Goal: Transaction & Acquisition: Purchase product/service

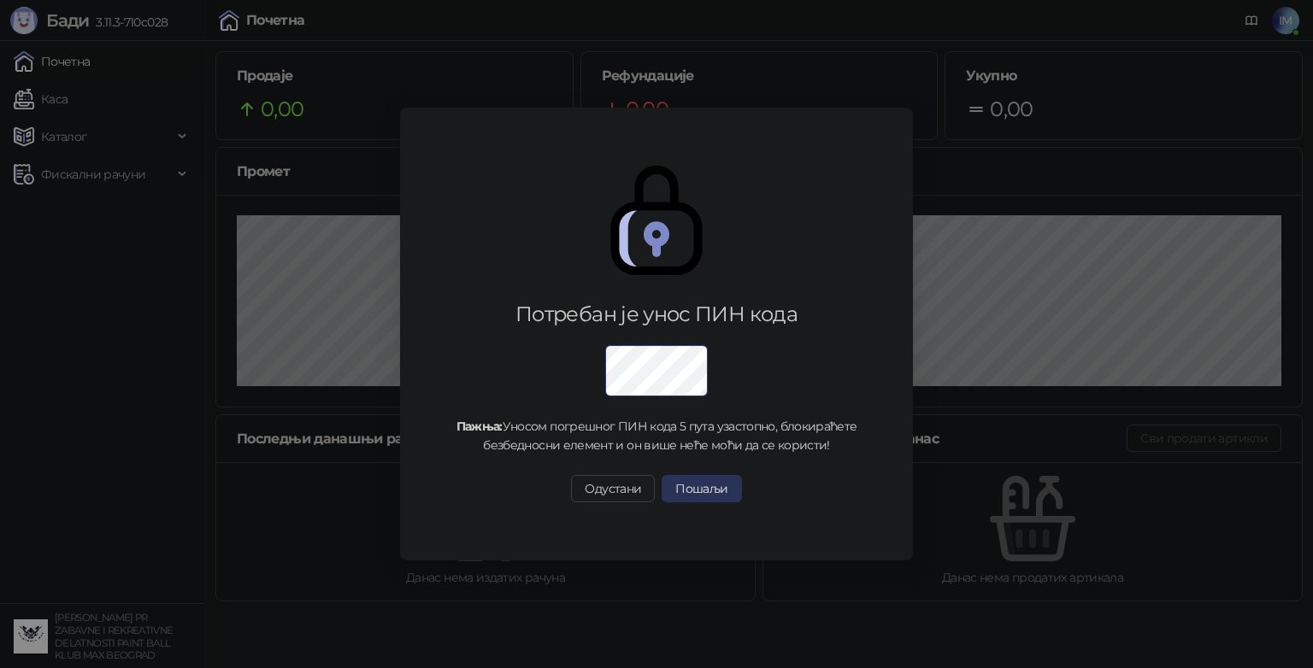
click at [686, 485] on button "Пошаљи" at bounding box center [701, 488] width 79 height 27
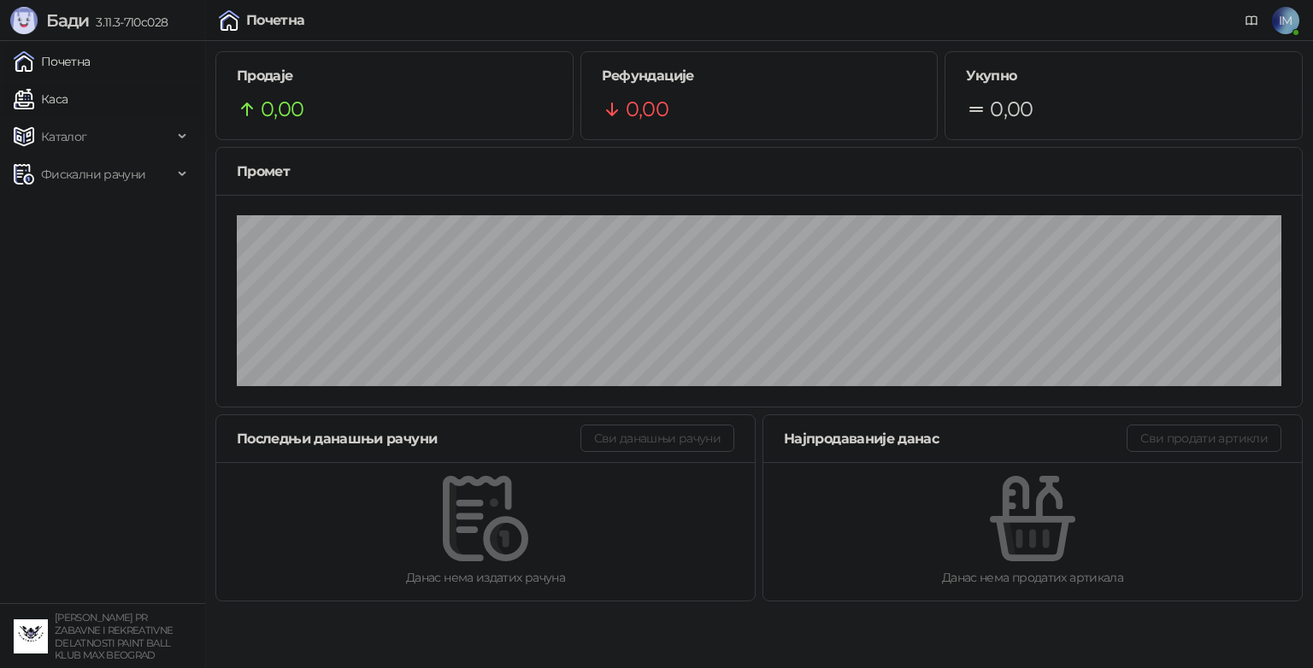
click at [68, 107] on link "Каса" at bounding box center [41, 99] width 54 height 34
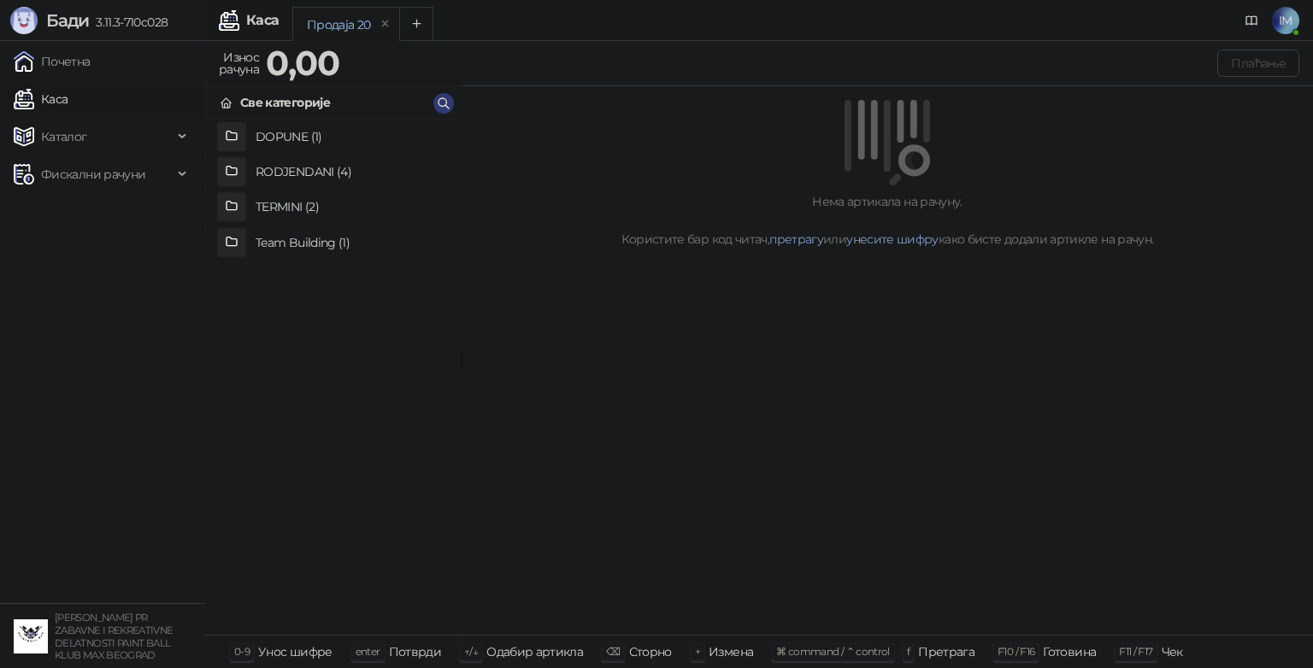
click at [515, 185] on div at bounding box center [887, 142] width 810 height 85
click at [332, 158] on h4 "RODJENDANI (4)" at bounding box center [351, 171] width 191 height 27
click at [510, 270] on div "Нема артикала на рачуну. Користите бар код читач, претрагу или унесите шифру ка…" at bounding box center [887, 361] width 851 height 550
click at [221, 103] on icon at bounding box center [227, 104] width 14 height 14
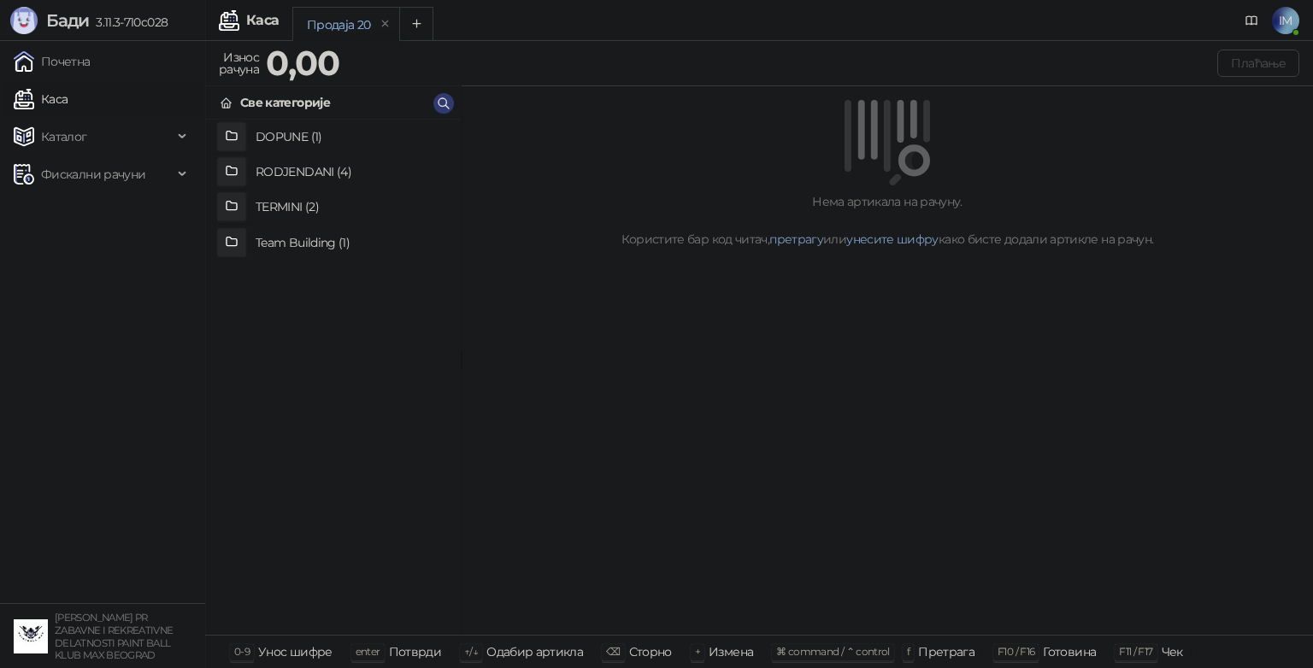
click at [296, 175] on h4 "RODJENDANI (4)" at bounding box center [351, 171] width 191 height 27
click at [228, 103] on icon at bounding box center [227, 104] width 14 height 14
click at [376, 297] on div "DOPUNE (1) RODJENDANI (4) TERMINI (2) Team Building (1)" at bounding box center [333, 377] width 255 height 515
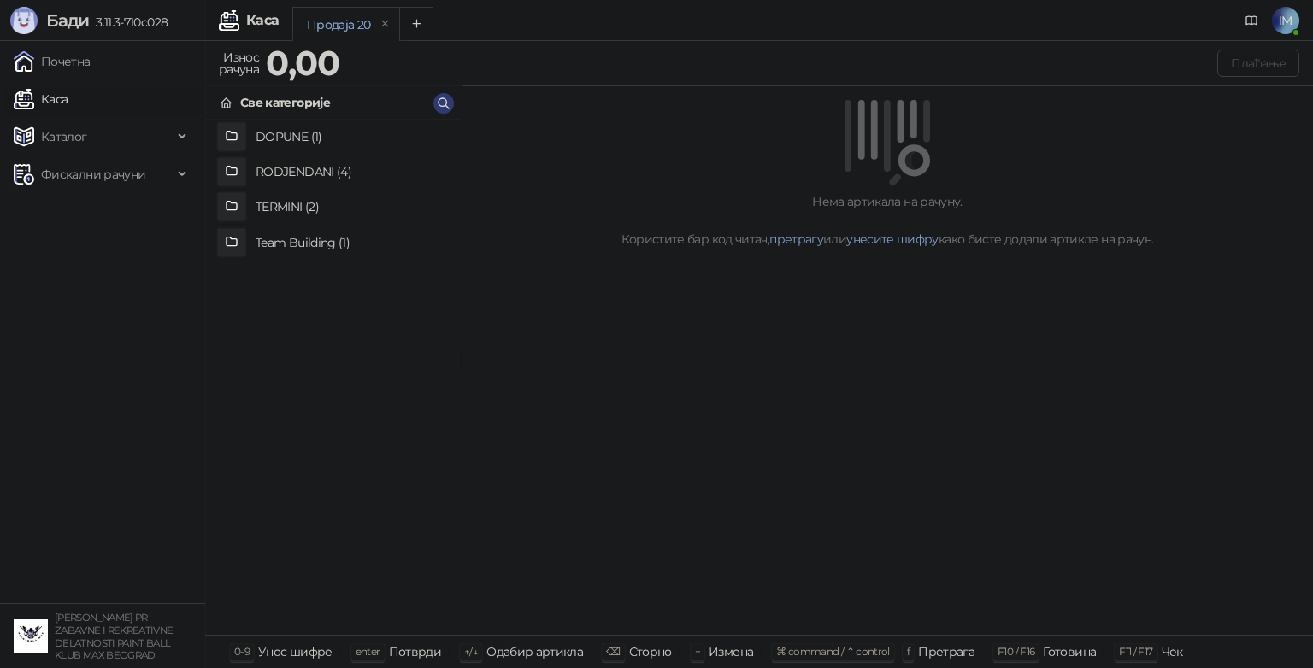
drag, startPoint x: 376, startPoint y: 297, endPoint x: 327, endPoint y: 320, distance: 54.7
click at [327, 320] on div "DOPUNE (1) RODJENDANI (4) TERMINI (2) Team Building (1)" at bounding box center [333, 377] width 255 height 515
click at [312, 178] on h4 "RODJENDANI (4)" at bounding box center [351, 171] width 191 height 27
click at [230, 97] on icon at bounding box center [227, 104] width 14 height 14
click at [301, 214] on h4 "TERMINI (2)" at bounding box center [351, 206] width 191 height 27
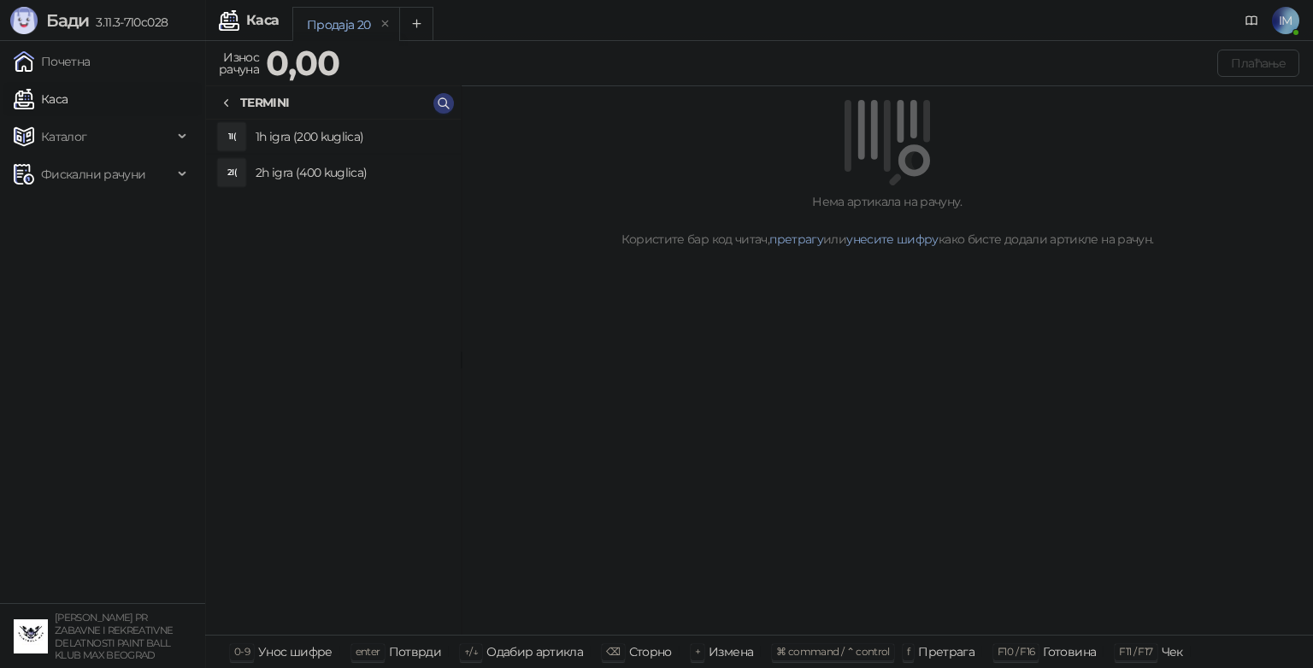
click at [227, 106] on icon at bounding box center [226, 103] width 3 height 7
click at [308, 168] on h4 "RODJENDANI (4)" at bounding box center [351, 171] width 191 height 27
click at [321, 241] on h4 "Rodjendanski paket III" at bounding box center [351, 242] width 191 height 27
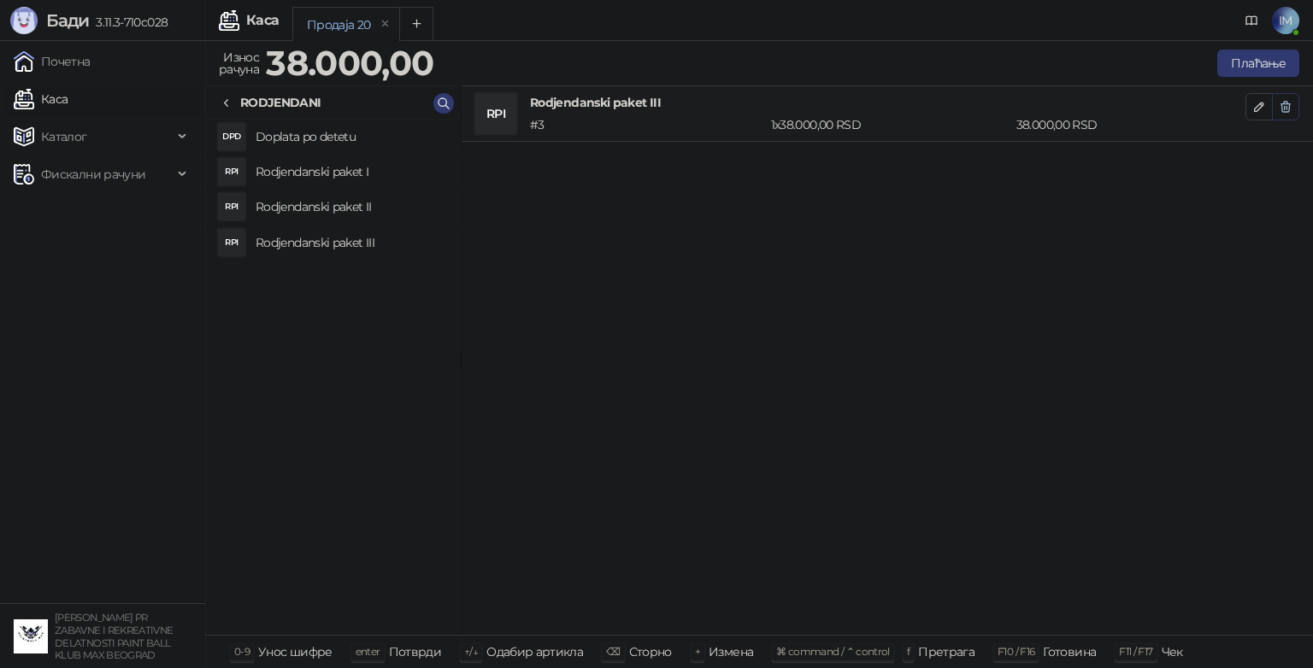
click at [1293, 102] on button "button" at bounding box center [1285, 106] width 27 height 27
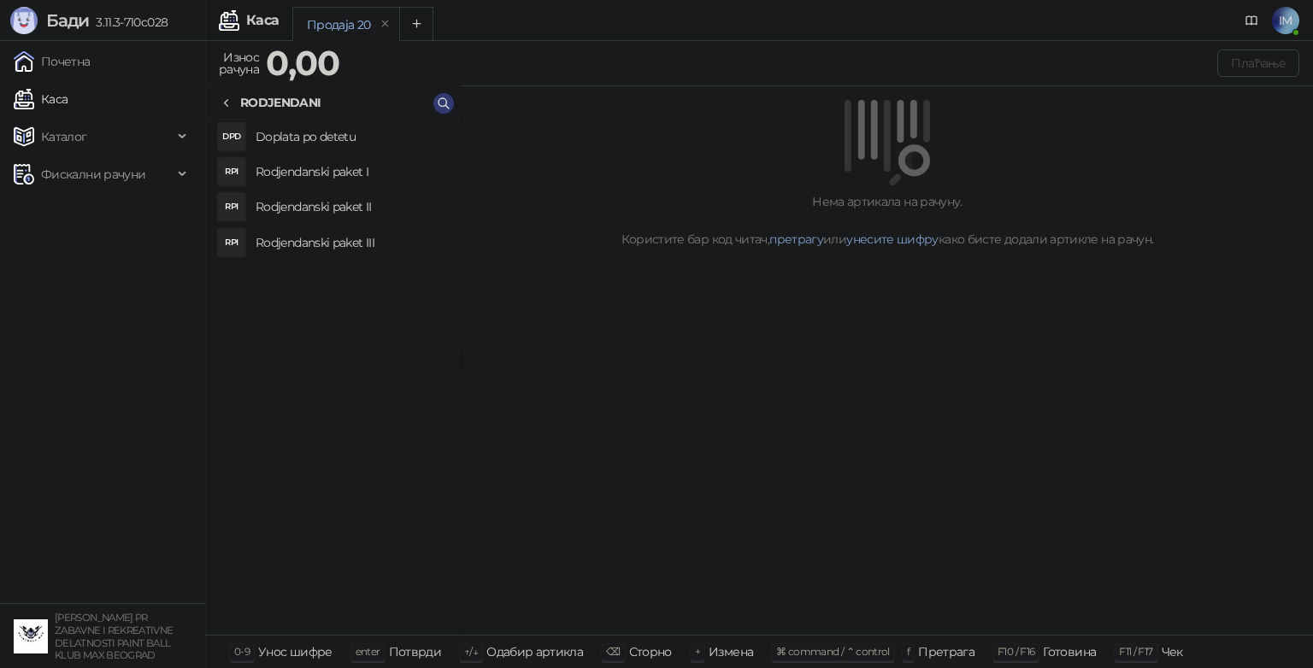
click at [235, 96] on div "RODJENDANI" at bounding box center [271, 102] width 102 height 19
click at [136, 271] on ul "Почетна [PERSON_NAME] Фискални рачуни" at bounding box center [102, 322] width 205 height 562
click at [188, 132] on div "Каталог" at bounding box center [102, 137] width 198 height 34
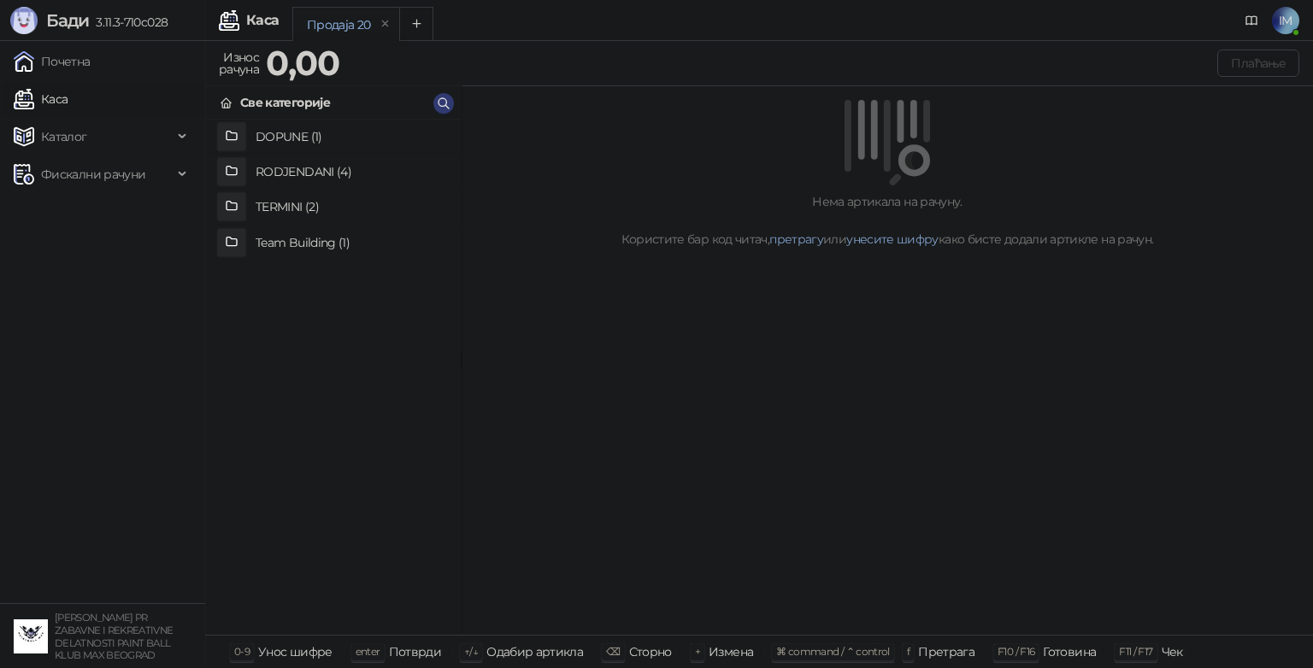
click at [68, 88] on link "Каса" at bounding box center [41, 99] width 54 height 34
click at [91, 46] on link "Почетна" at bounding box center [52, 61] width 77 height 34
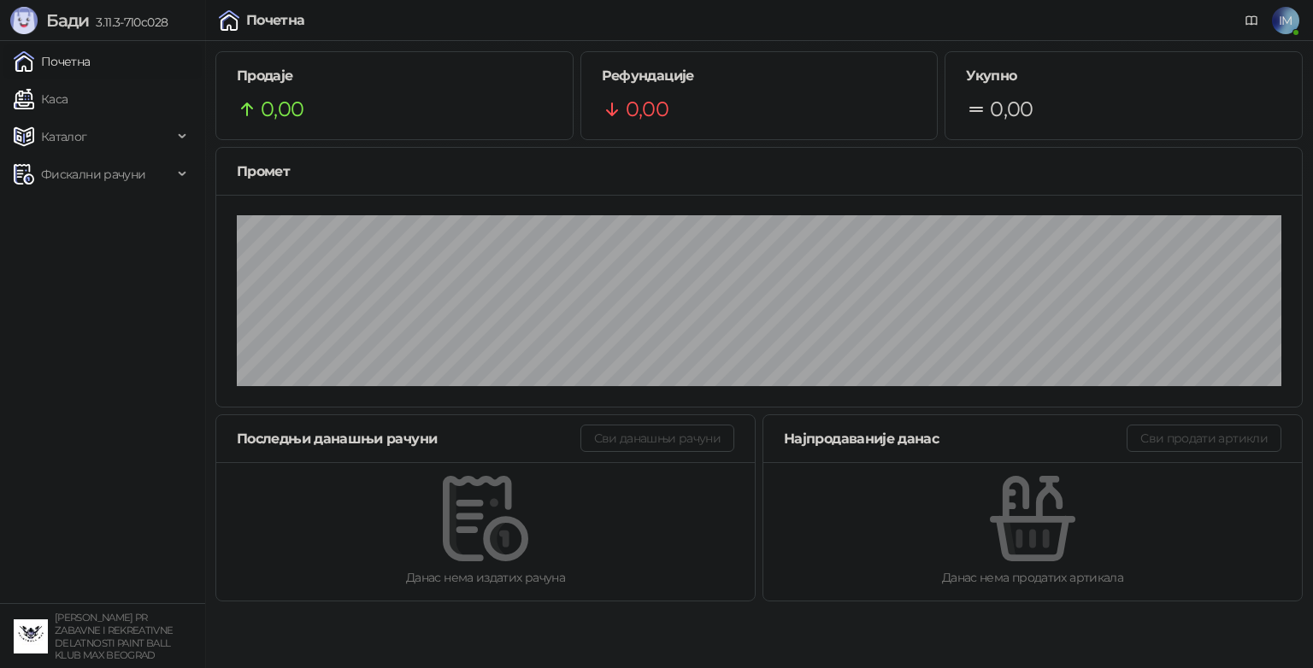
click at [118, 437] on ul "Почетна [PERSON_NAME] Робне марке [PERSON_NAME] Фискални рачуни" at bounding box center [102, 322] width 205 height 562
click at [246, 24] on div "Почетна" at bounding box center [275, 21] width 59 height 14
drag, startPoint x: 125, startPoint y: 20, endPoint x: 48, endPoint y: 24, distance: 77.0
click at [48, 24] on span "Бади 3.11.3-710c028" at bounding box center [88, 20] width 157 height 27
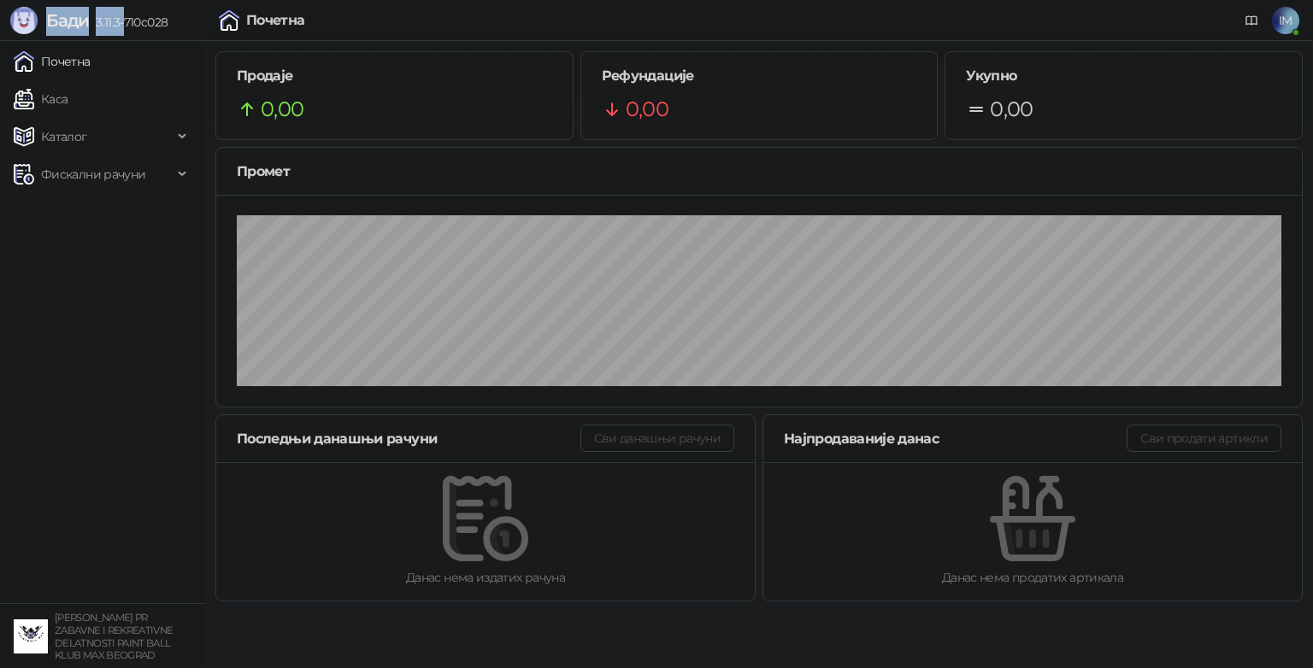
click at [26, 64] on img at bounding box center [24, 61] width 21 height 21
click at [181, 10] on div "Бади 3.11.3-710c028" at bounding box center [102, 20] width 205 height 41
click at [68, 109] on link "Каса" at bounding box center [41, 99] width 54 height 34
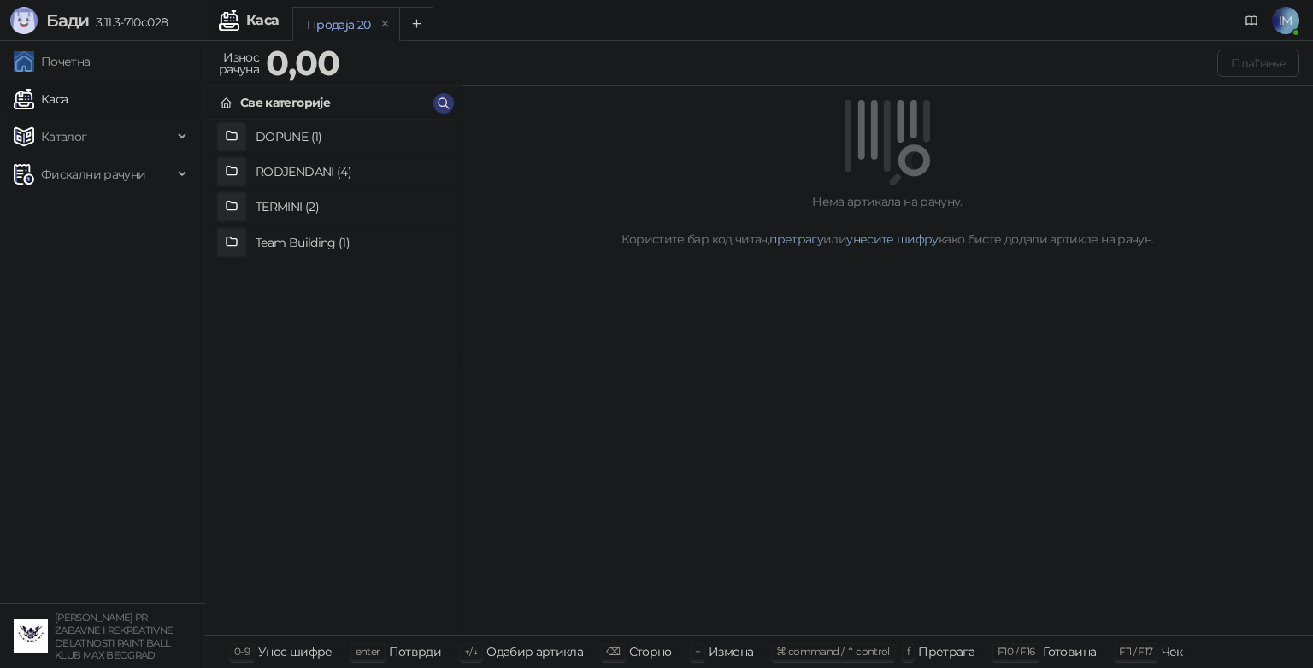
click at [1252, 21] on icon at bounding box center [1252, 21] width 14 height 14
click at [1283, 15] on span "IM" at bounding box center [1285, 20] width 27 height 27
click at [1060, 285] on div "Нема артикала на рачуну. Користите бар код читач, претрагу или унесите шифру ка…" at bounding box center [887, 361] width 851 height 550
click at [91, 69] on link "Почетна" at bounding box center [52, 61] width 77 height 34
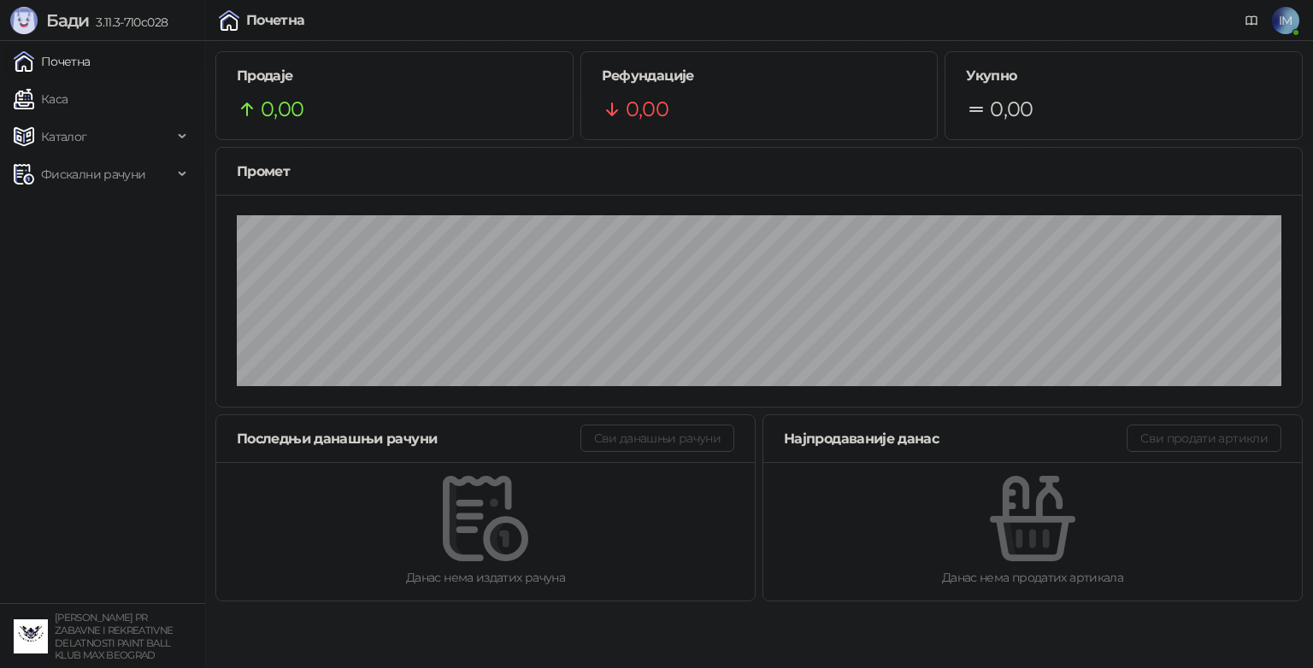
click at [529, 24] on div "Почетна IM" at bounding box center [657, 20] width 1286 height 41
click at [68, 96] on link "Каса" at bounding box center [41, 99] width 54 height 34
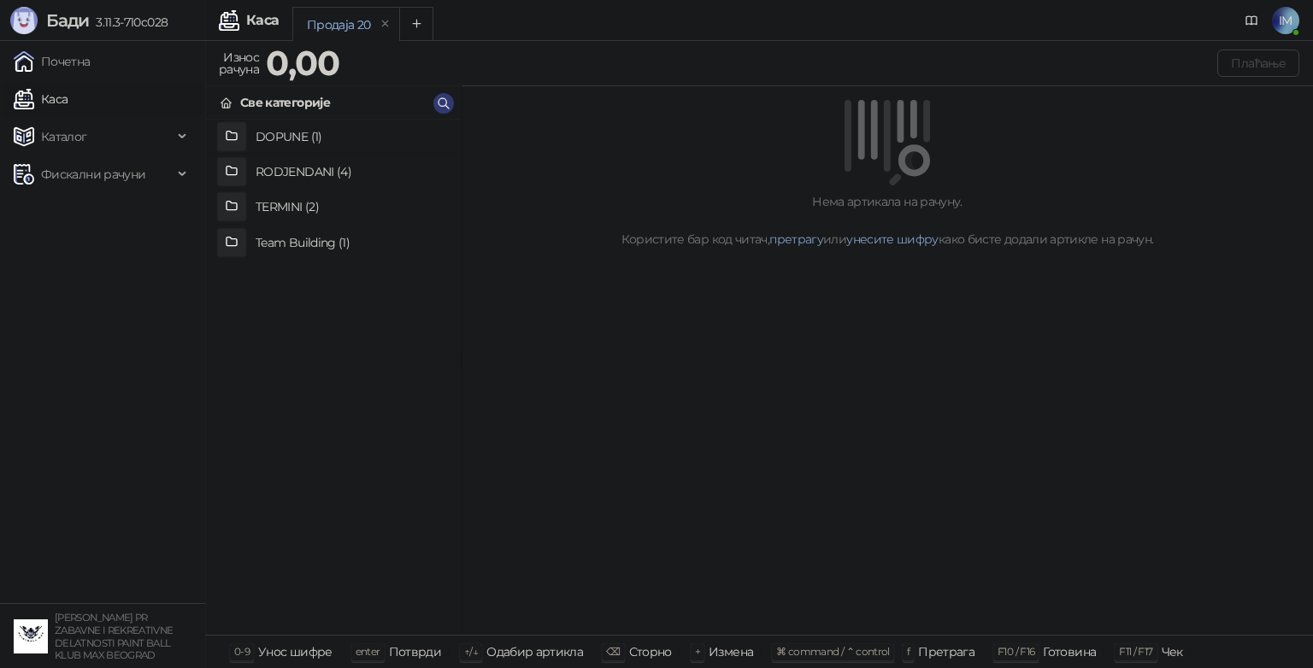
click at [569, 244] on div "Нема артикала на рачуну. Користите бар код читач, претрагу или унесите шифру ка…" at bounding box center [887, 220] width 810 height 56
click at [350, 170] on h4 "RODJENDANI (4)" at bounding box center [351, 171] width 191 height 27
click at [352, 138] on h4 "Doplata po detetu" at bounding box center [351, 136] width 191 height 27
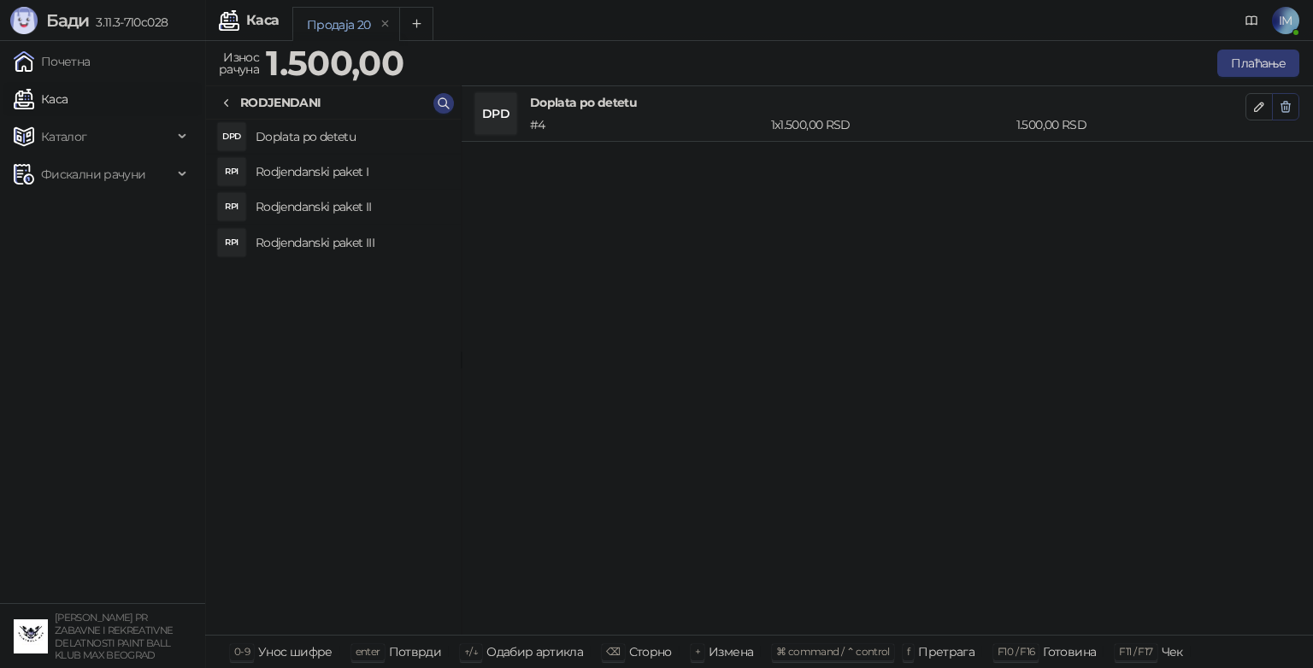
click at [1284, 100] on icon "button" at bounding box center [1286, 107] width 14 height 14
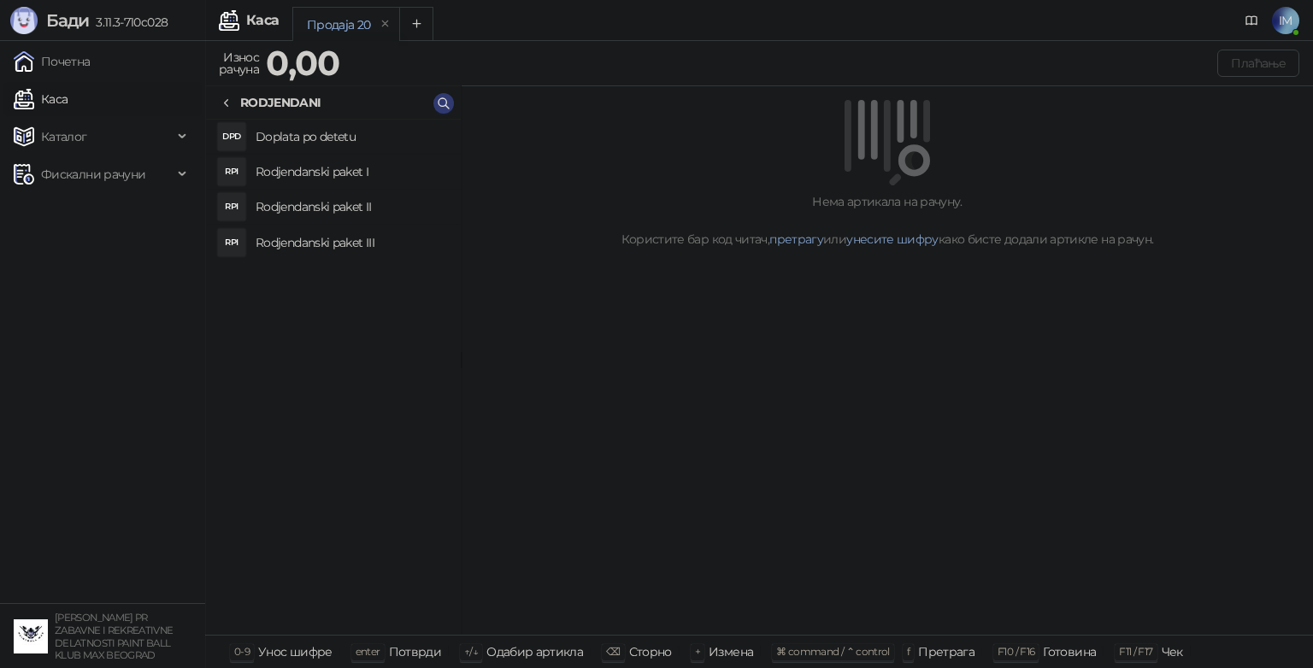
click at [284, 203] on h4 "Rodjendanski paket II" at bounding box center [351, 206] width 191 height 27
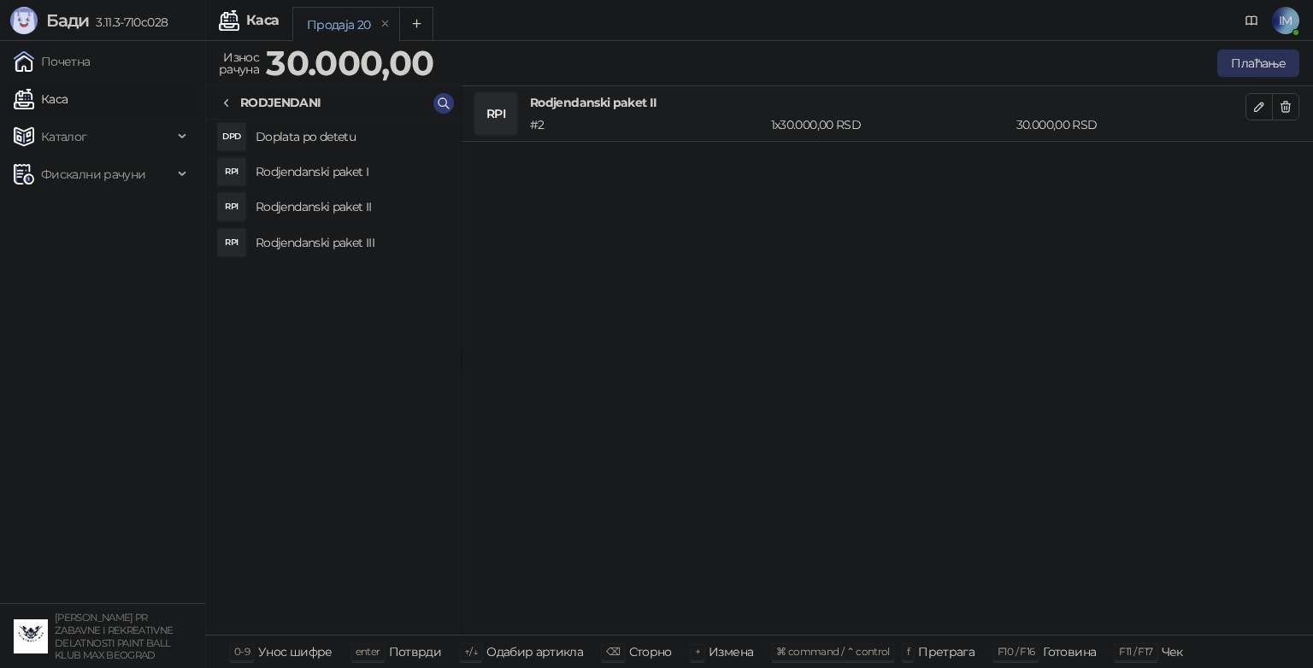
click at [1266, 65] on button "Плаћање" at bounding box center [1258, 63] width 82 height 27
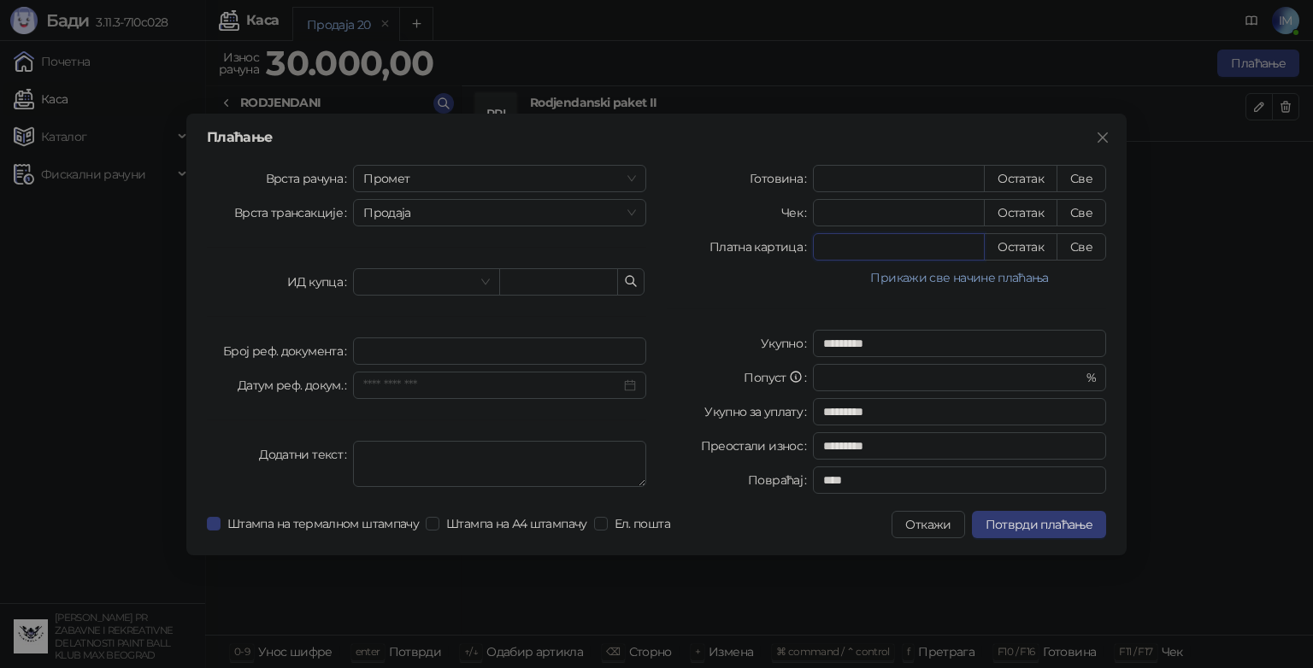
click at [894, 247] on input "*" at bounding box center [899, 247] width 170 height 26
click at [1082, 242] on button "Све" at bounding box center [1081, 246] width 50 height 27
type input "*****"
type input "****"
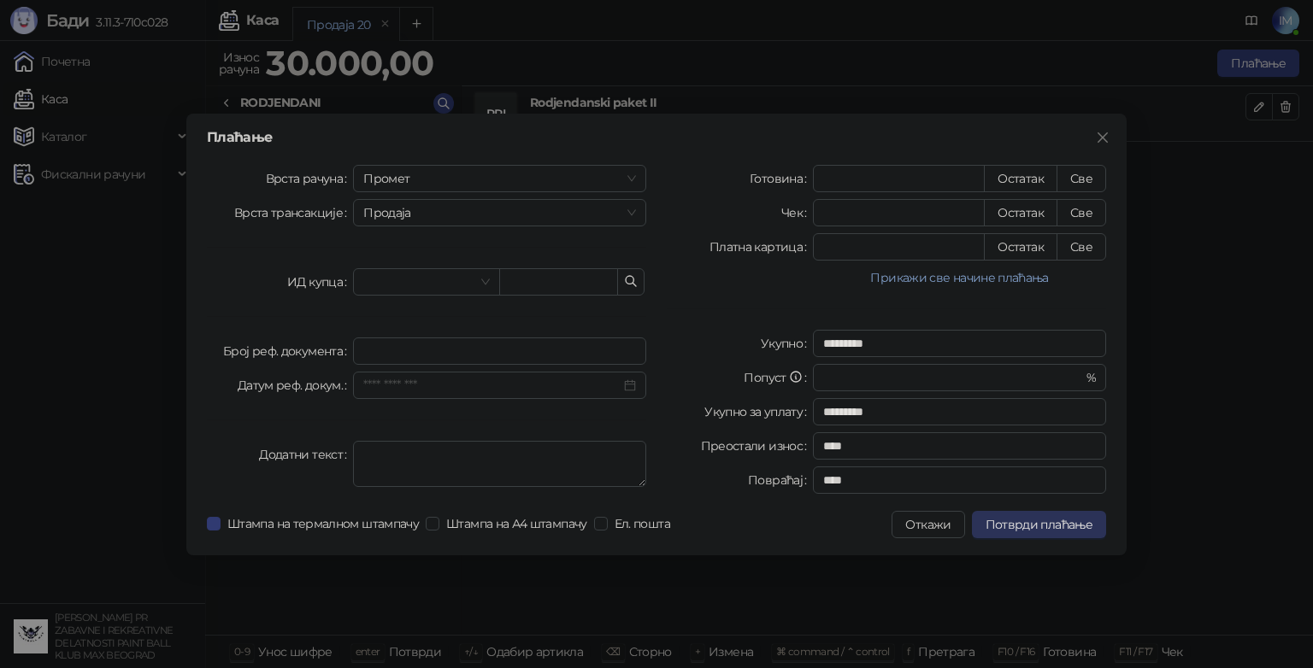
click at [1036, 520] on span "Потврди плаћање" at bounding box center [1039, 524] width 107 height 15
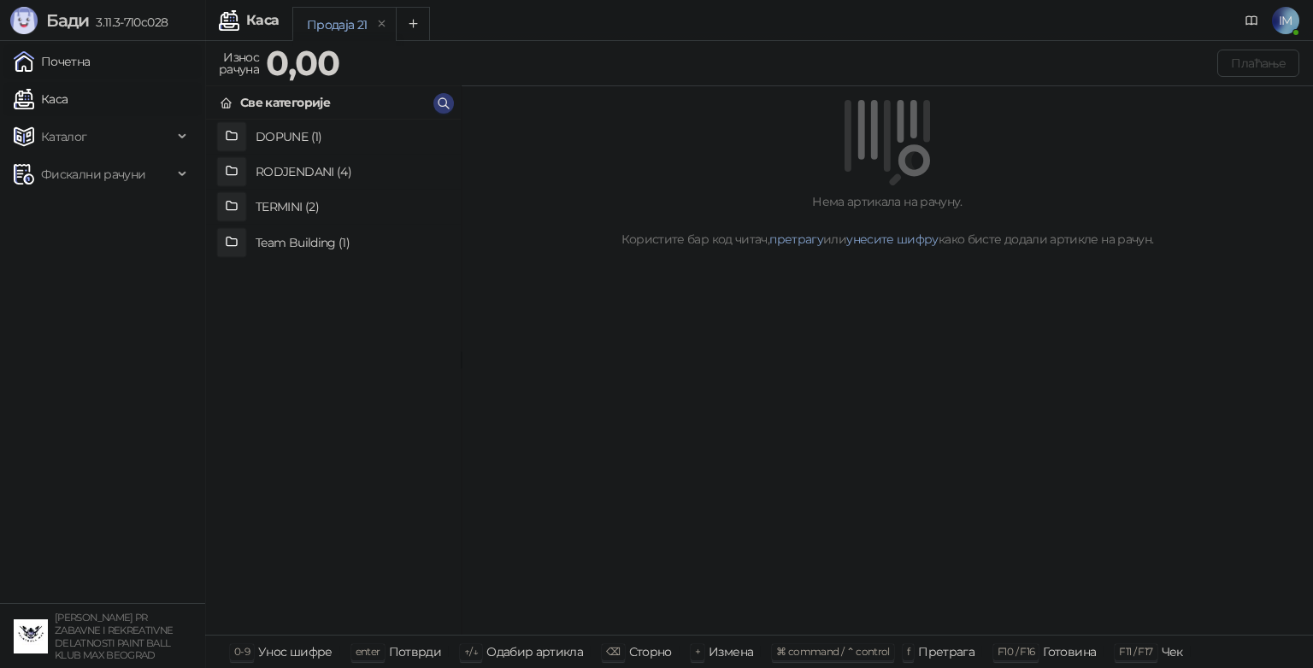
click at [85, 65] on link "Почетна" at bounding box center [52, 61] width 77 height 34
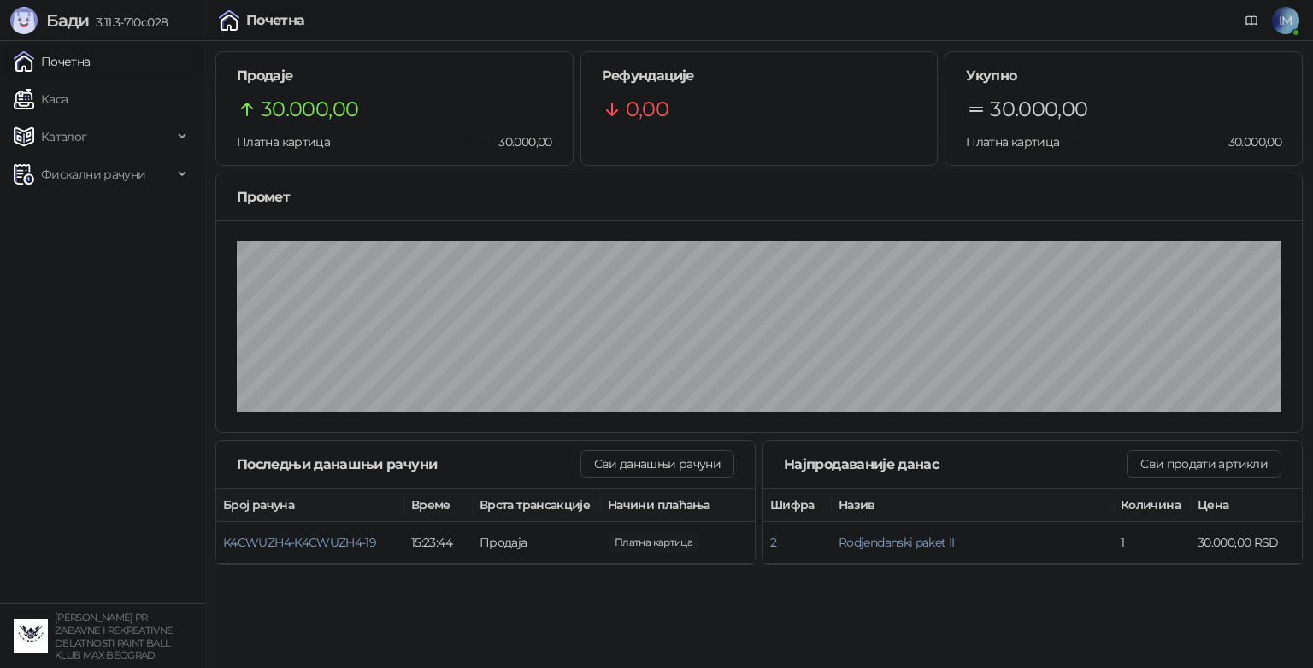
click at [91, 57] on link "Почетна" at bounding box center [52, 61] width 77 height 34
click at [37, 64] on link "Почетна" at bounding box center [52, 61] width 77 height 34
click at [58, 95] on link "Каса" at bounding box center [41, 99] width 54 height 34
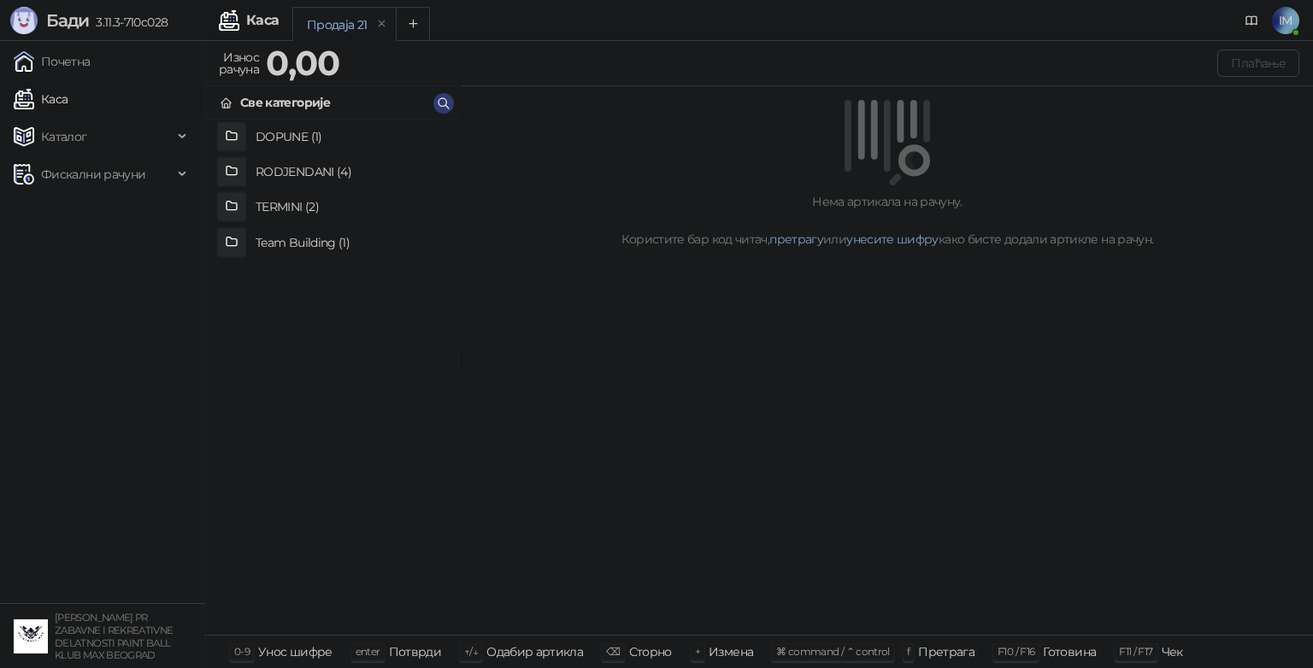
click at [291, 140] on h4 "DOPUNE (1)" at bounding box center [351, 136] width 191 height 27
click at [325, 140] on h4 "Dopuna kuglica (100kom)" at bounding box center [351, 137] width 191 height 27
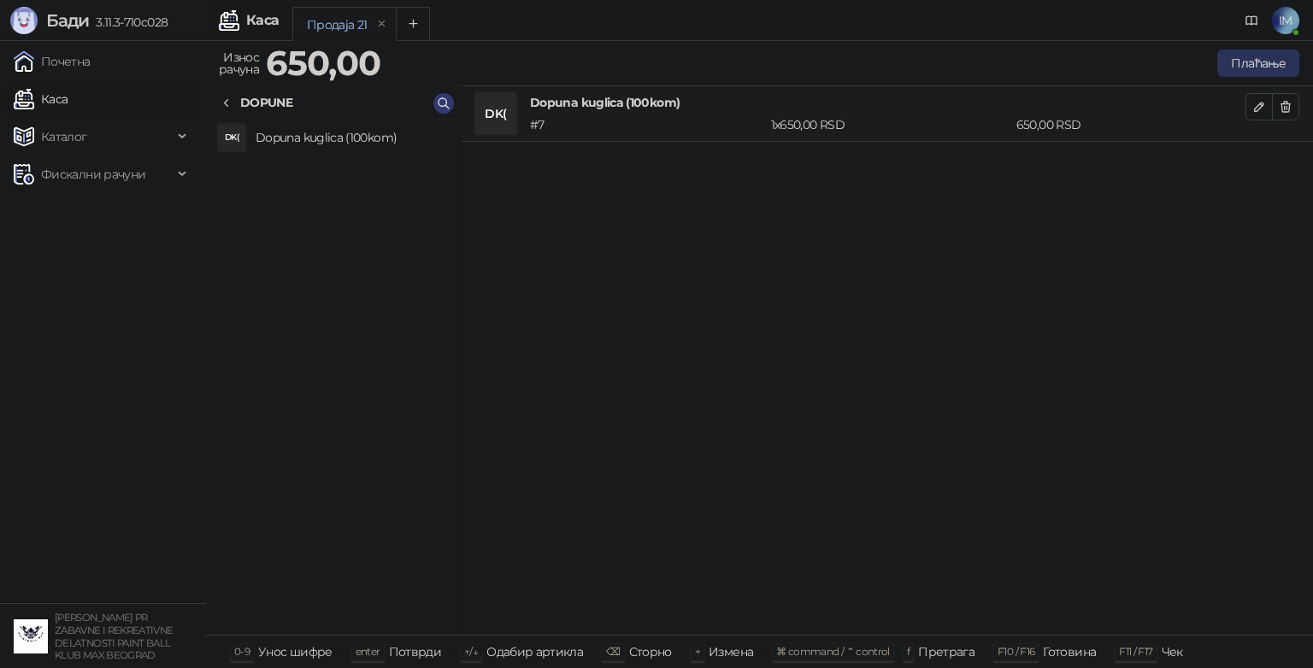
click at [1260, 72] on button "Плаћање" at bounding box center [1258, 63] width 82 height 27
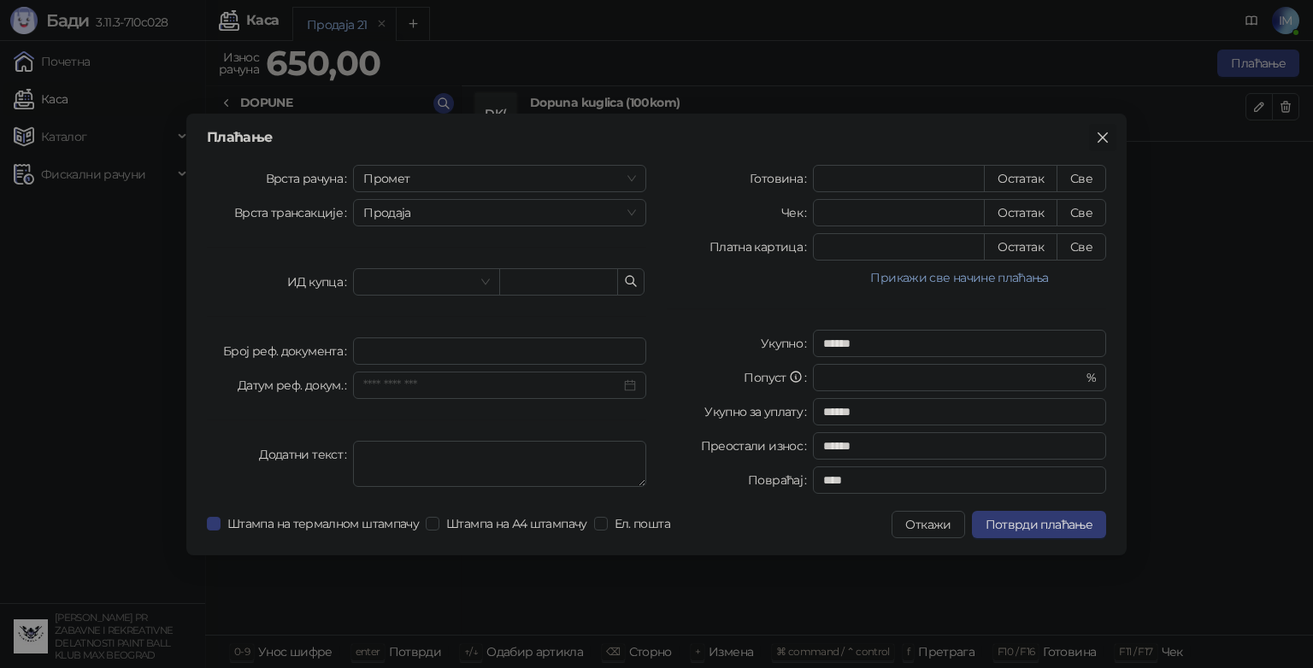
click at [1103, 140] on icon "close" at bounding box center [1103, 138] width 14 height 14
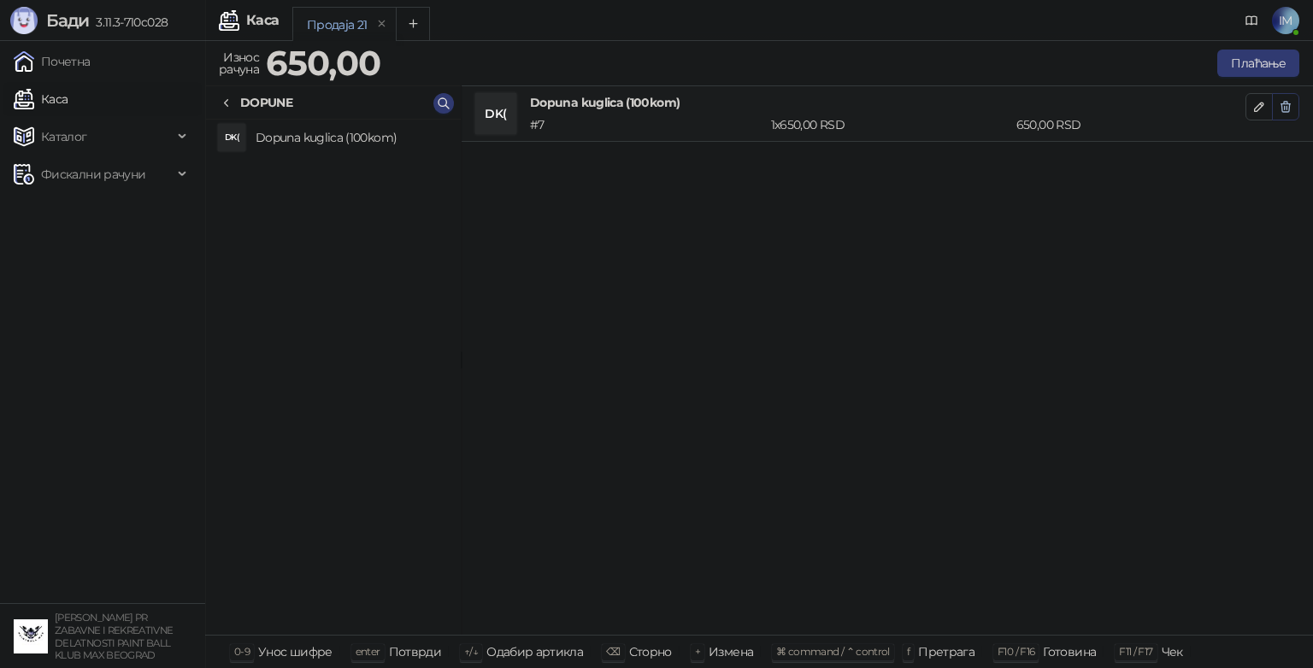
click at [1290, 106] on icon "button" at bounding box center [1286, 107] width 14 height 14
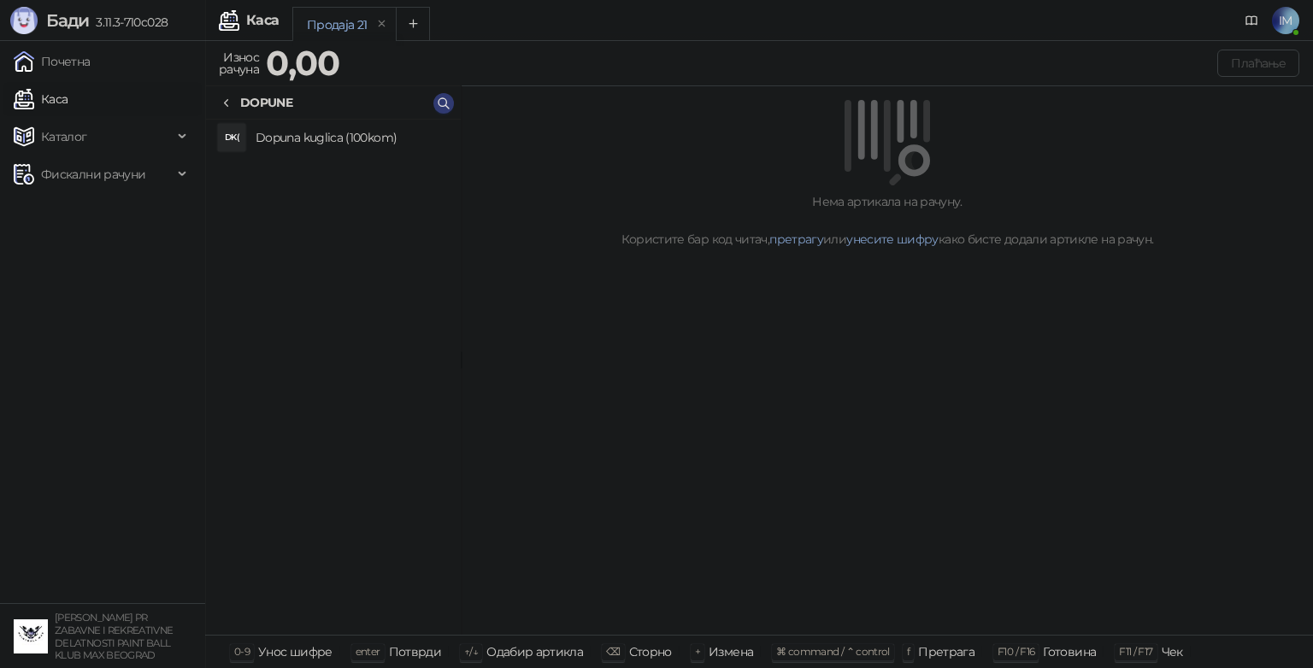
click at [229, 106] on icon at bounding box center [227, 104] width 14 height 14
click at [295, 213] on h4 "TERMINI (2)" at bounding box center [351, 206] width 191 height 27
click at [310, 171] on h4 "2h igra (400 kuglica)" at bounding box center [351, 172] width 191 height 27
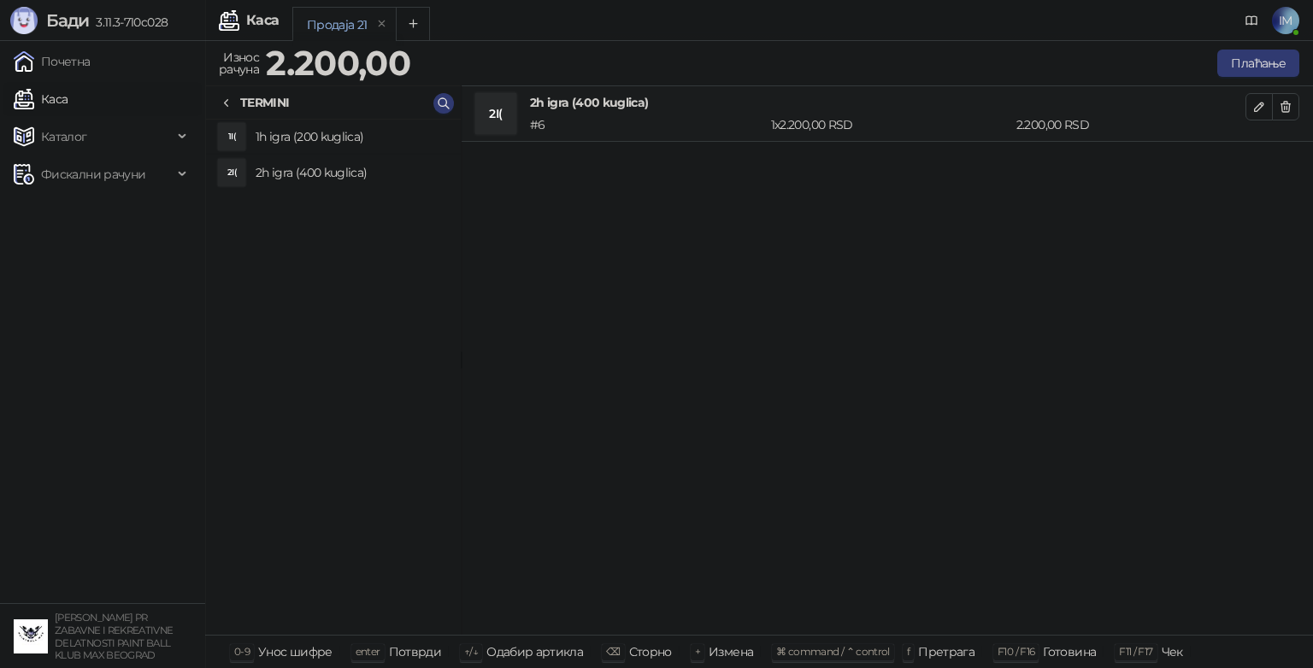
click at [313, 172] on h4 "2h igra (400 kuglica)" at bounding box center [351, 172] width 191 height 27
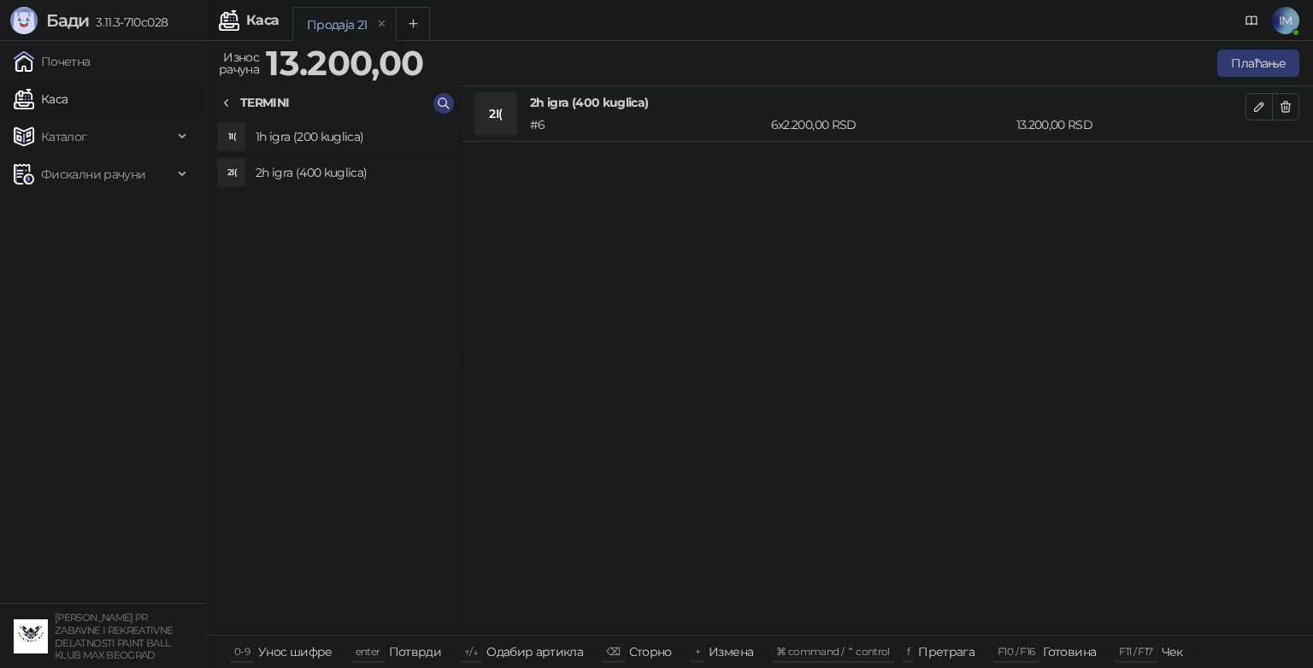
click at [313, 172] on h4 "2h igra (400 kuglica)" at bounding box center [351, 172] width 191 height 27
click at [231, 104] on icon at bounding box center [227, 104] width 14 height 14
click at [277, 138] on h4 "DOPUNE (1)" at bounding box center [351, 136] width 191 height 27
click at [310, 137] on h4 "Dopuna kuglica (100kom)" at bounding box center [351, 137] width 191 height 27
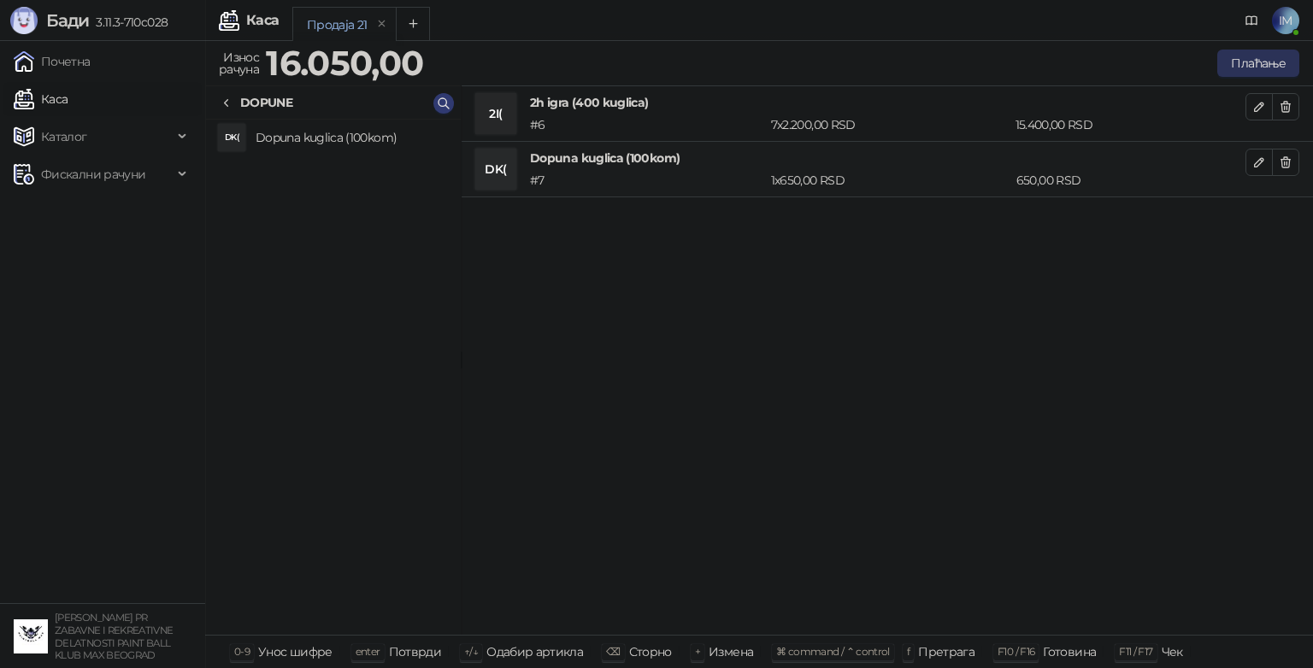
click at [1227, 62] on button "Плаћање" at bounding box center [1258, 63] width 82 height 27
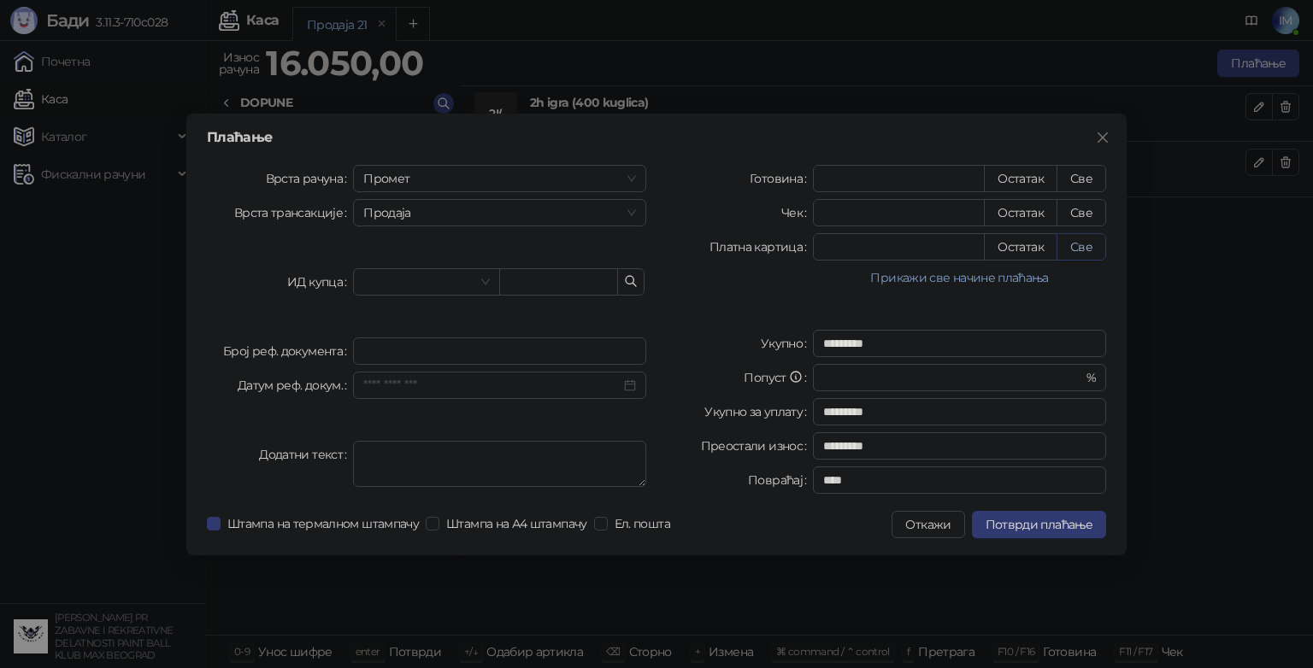
click at [1079, 247] on button "Све" at bounding box center [1081, 246] width 50 height 27
type input "*****"
type input "****"
click at [1104, 144] on button "Close" at bounding box center [1102, 137] width 27 height 27
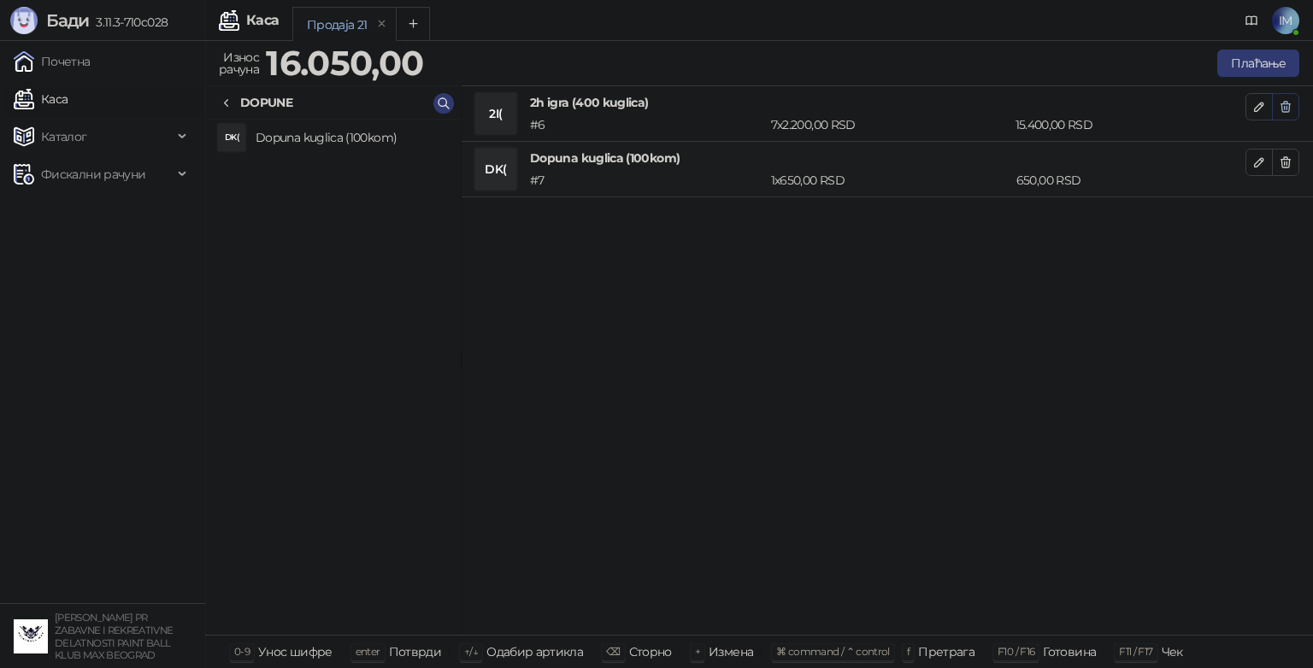
click at [1287, 106] on icon "button" at bounding box center [1286, 107] width 14 height 14
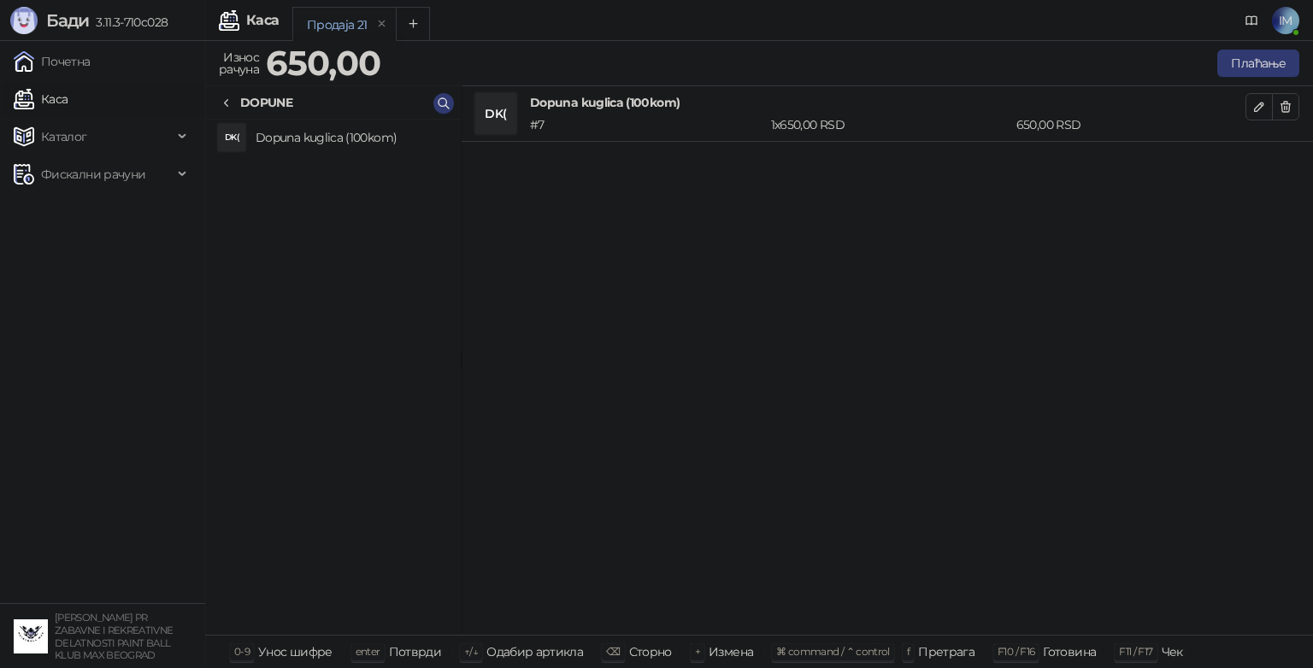
click at [1287, 106] on icon "button" at bounding box center [1286, 107] width 14 height 14
